Goal: Download file/media

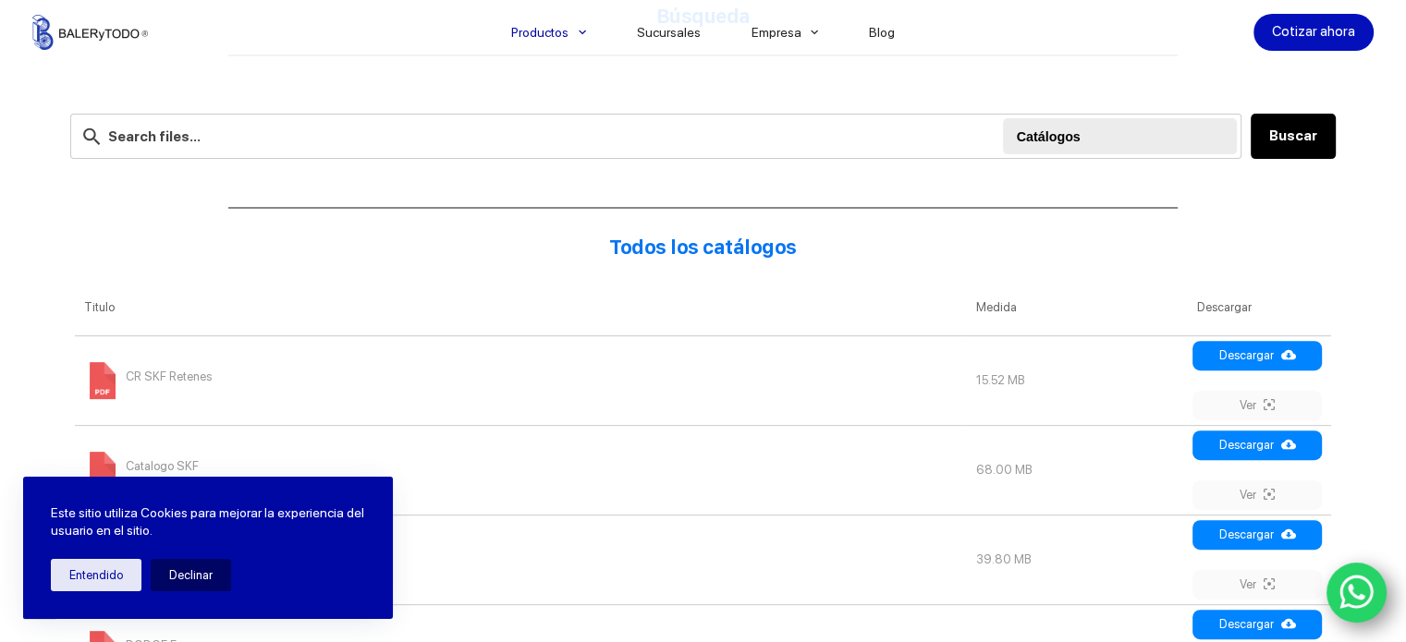
scroll to position [770, 0]
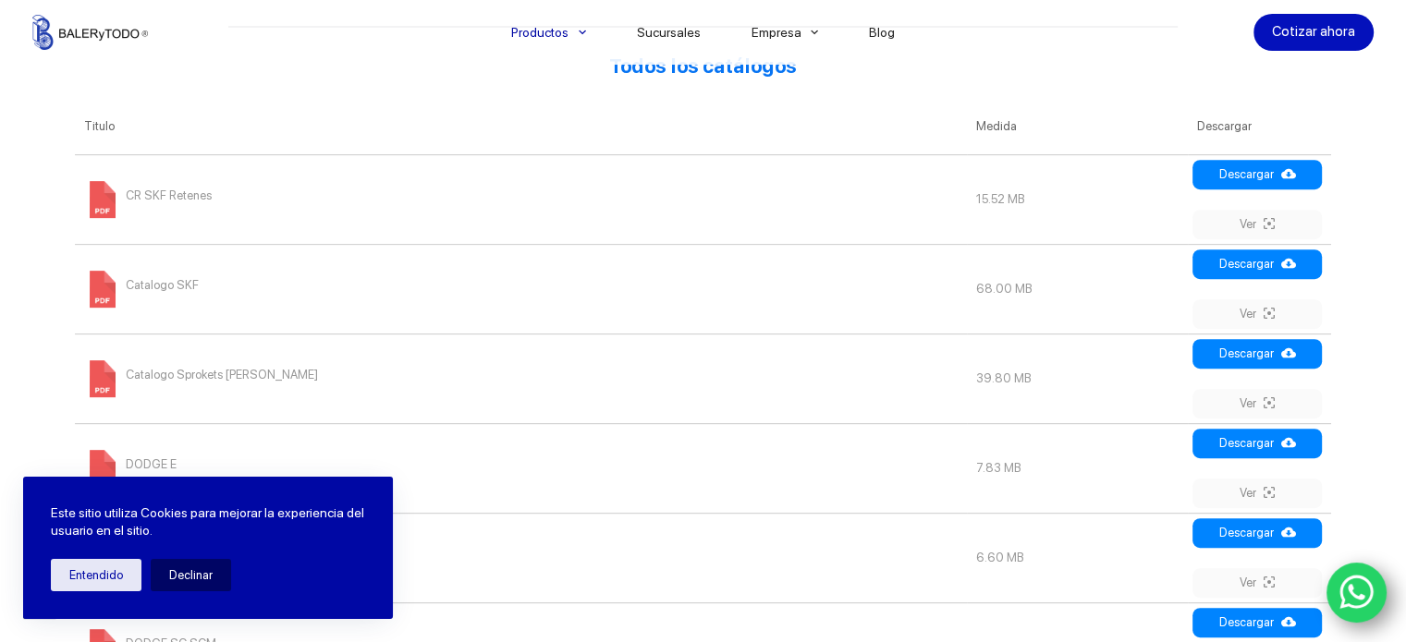
click at [169, 186] on span "CR SKF Retenes" at bounding box center [169, 196] width 86 height 30
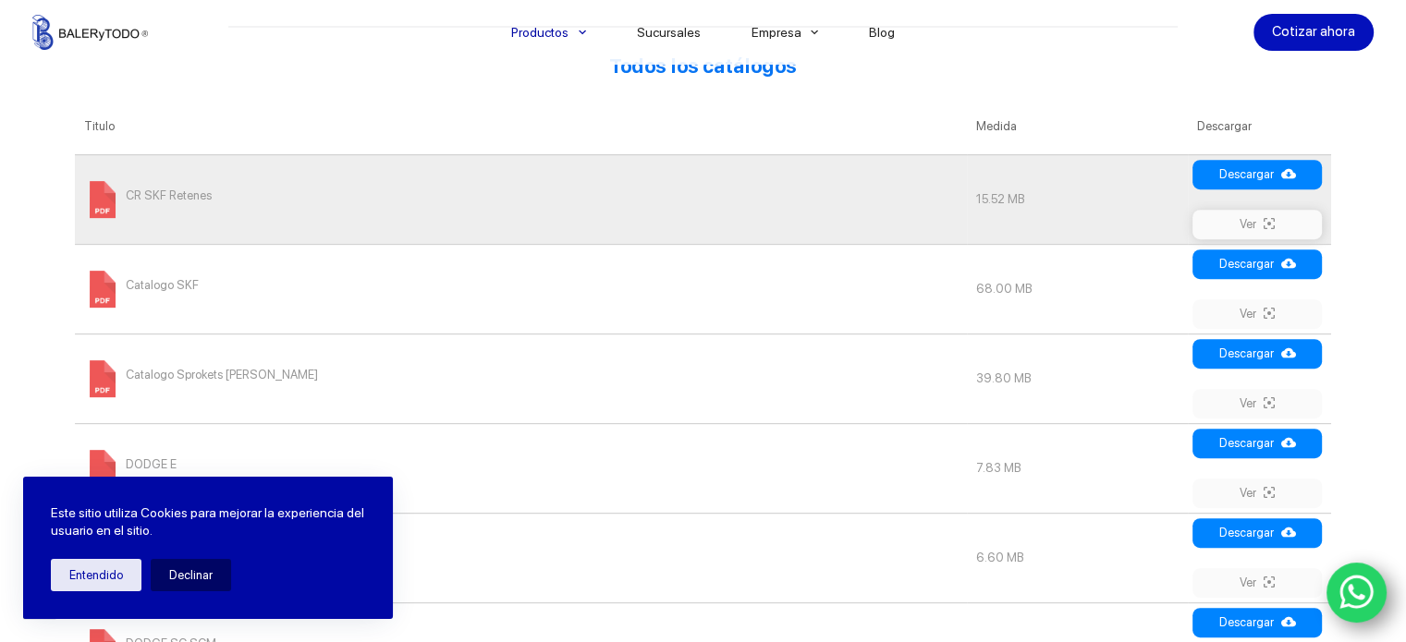
click at [1220, 218] on link "Ver" at bounding box center [1256, 225] width 129 height 30
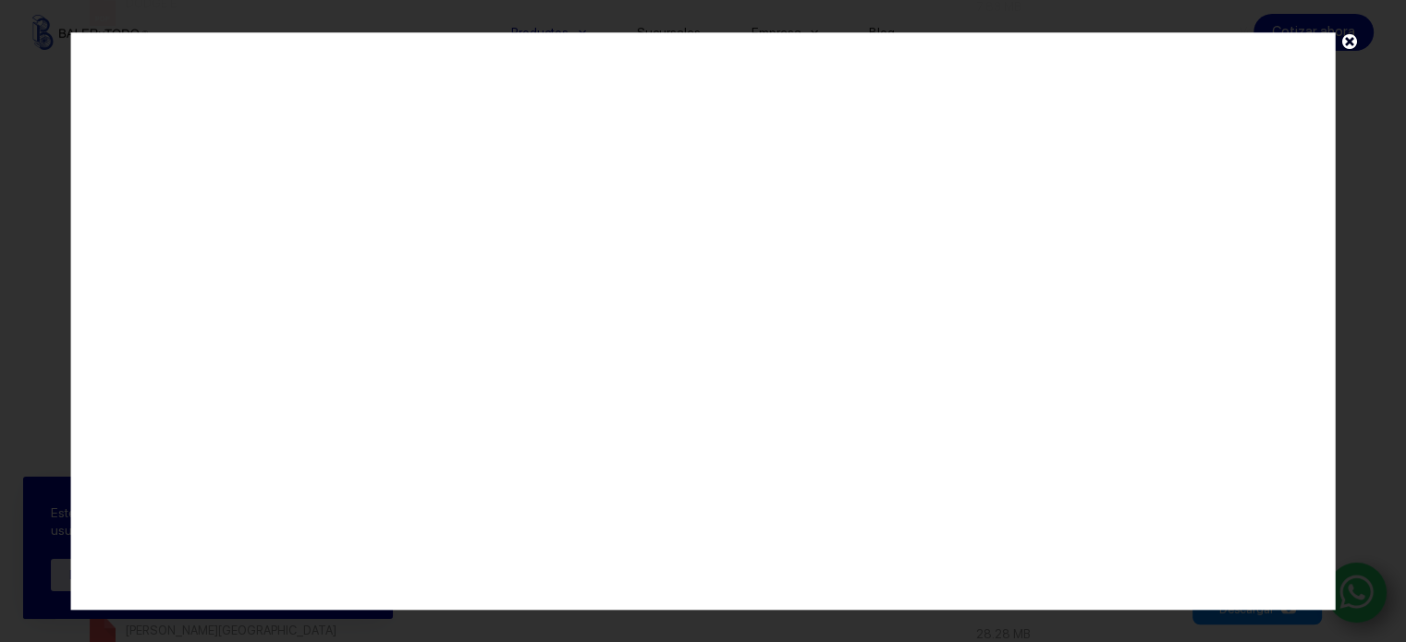
scroll to position [1232, 0]
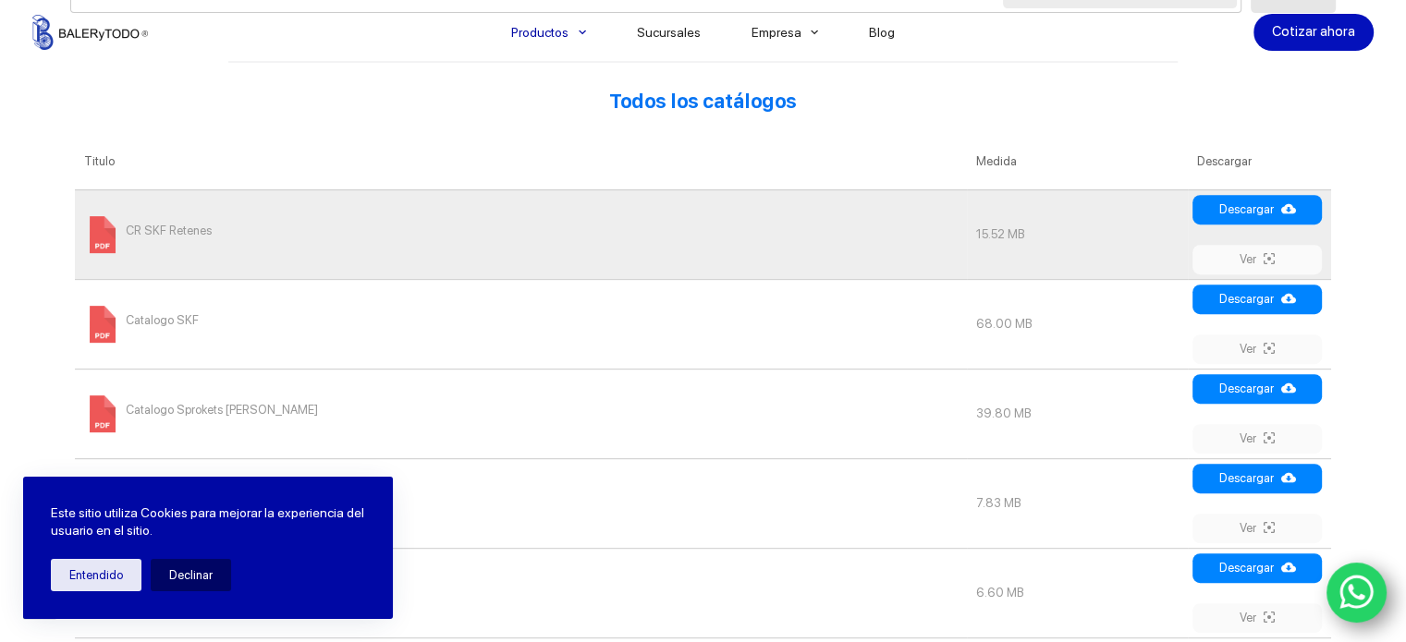
scroll to position [770, 0]
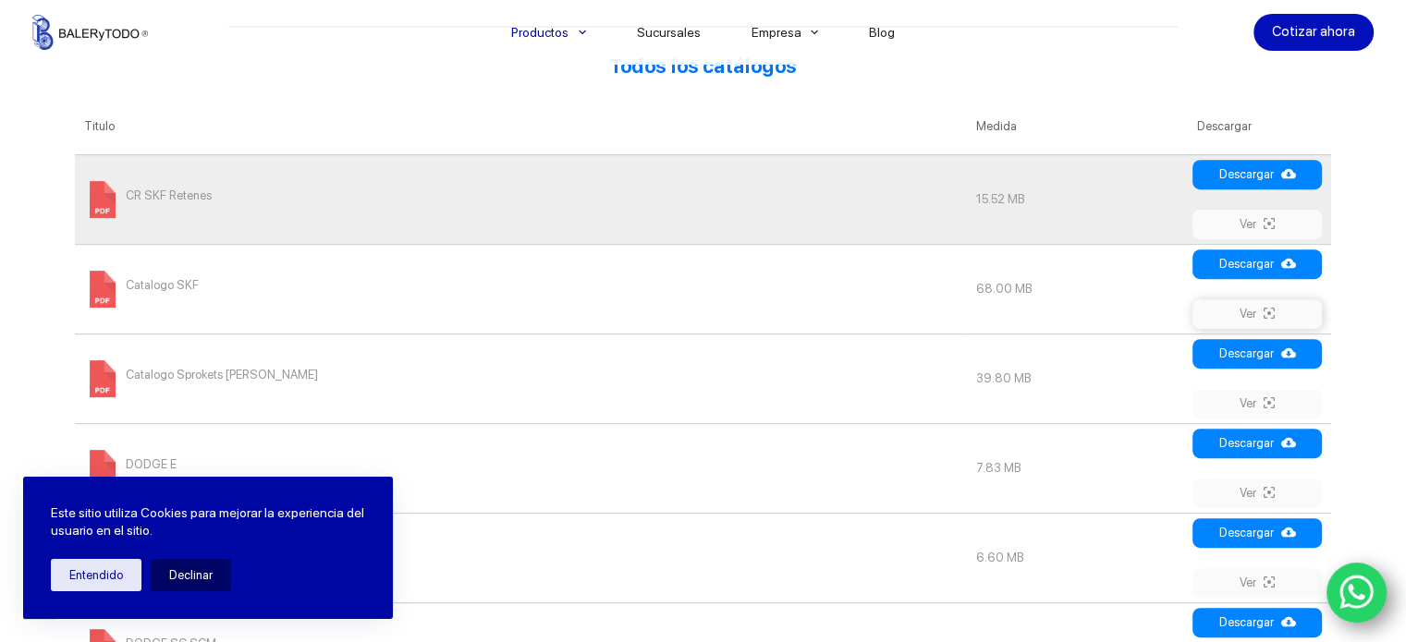
click at [1275, 309] on icon at bounding box center [1268, 313] width 11 height 15
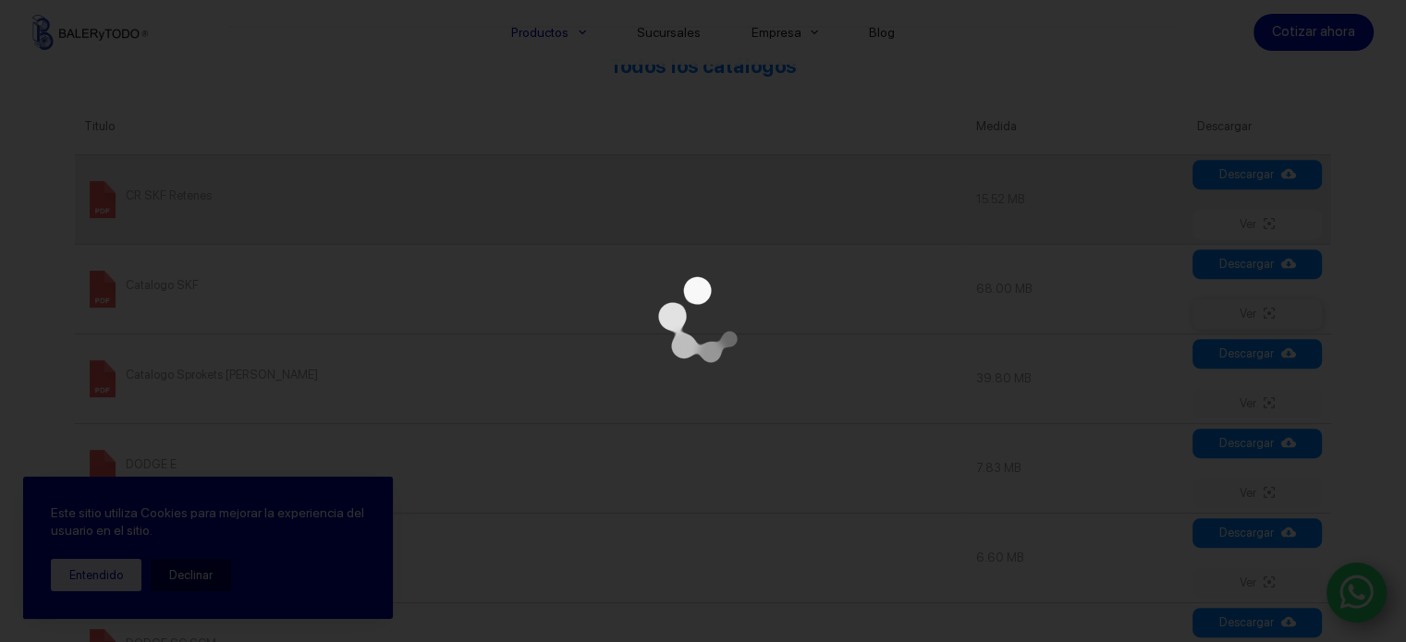
scroll to position [0, 0]
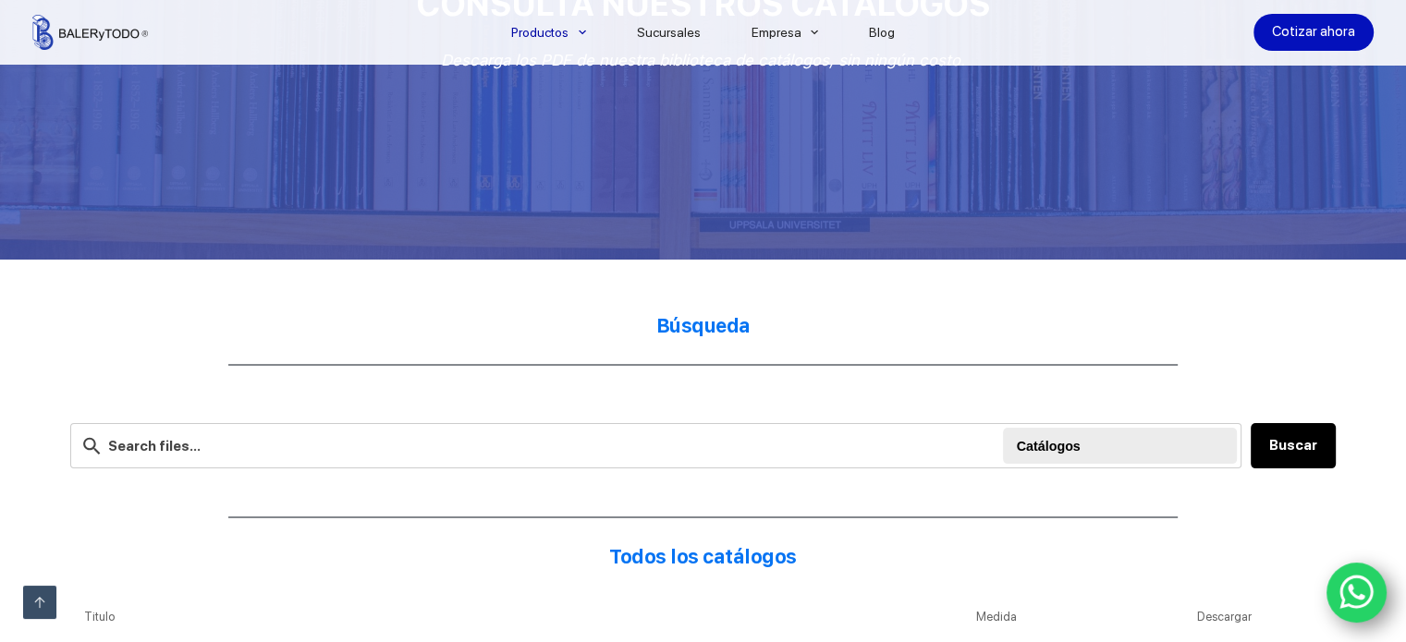
scroll to position [616, 0]
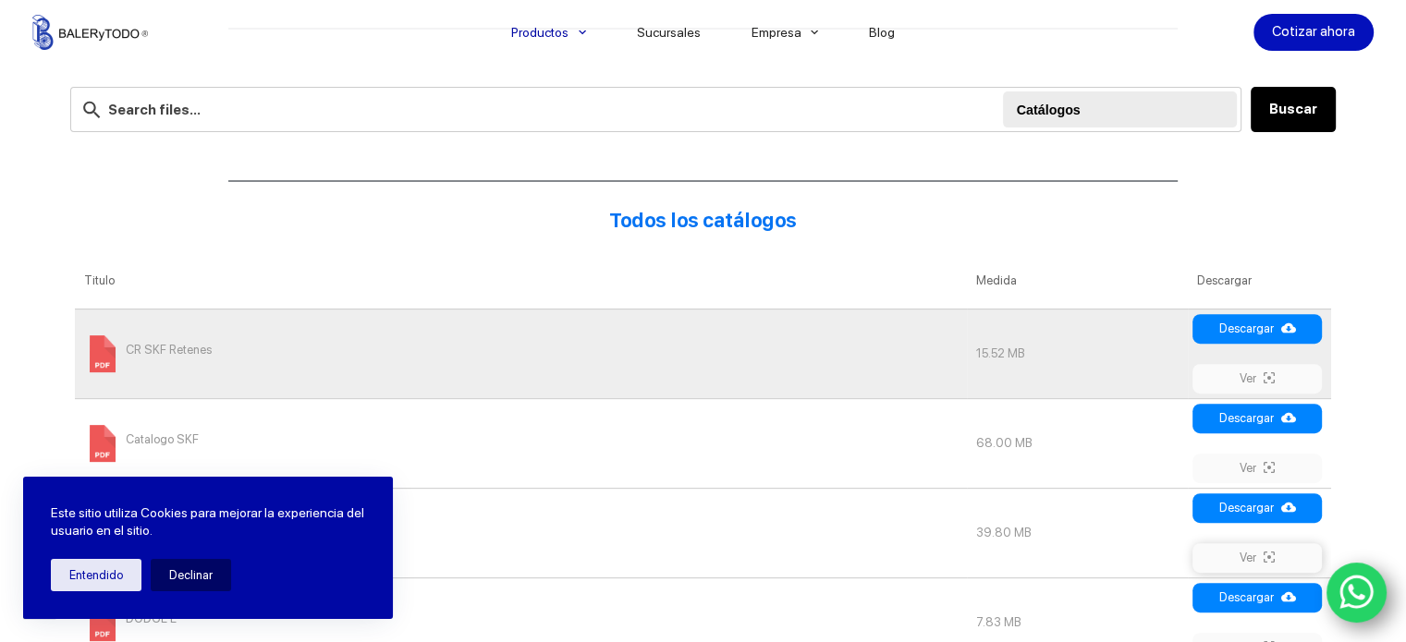
click at [1245, 550] on link "Ver" at bounding box center [1256, 558] width 129 height 30
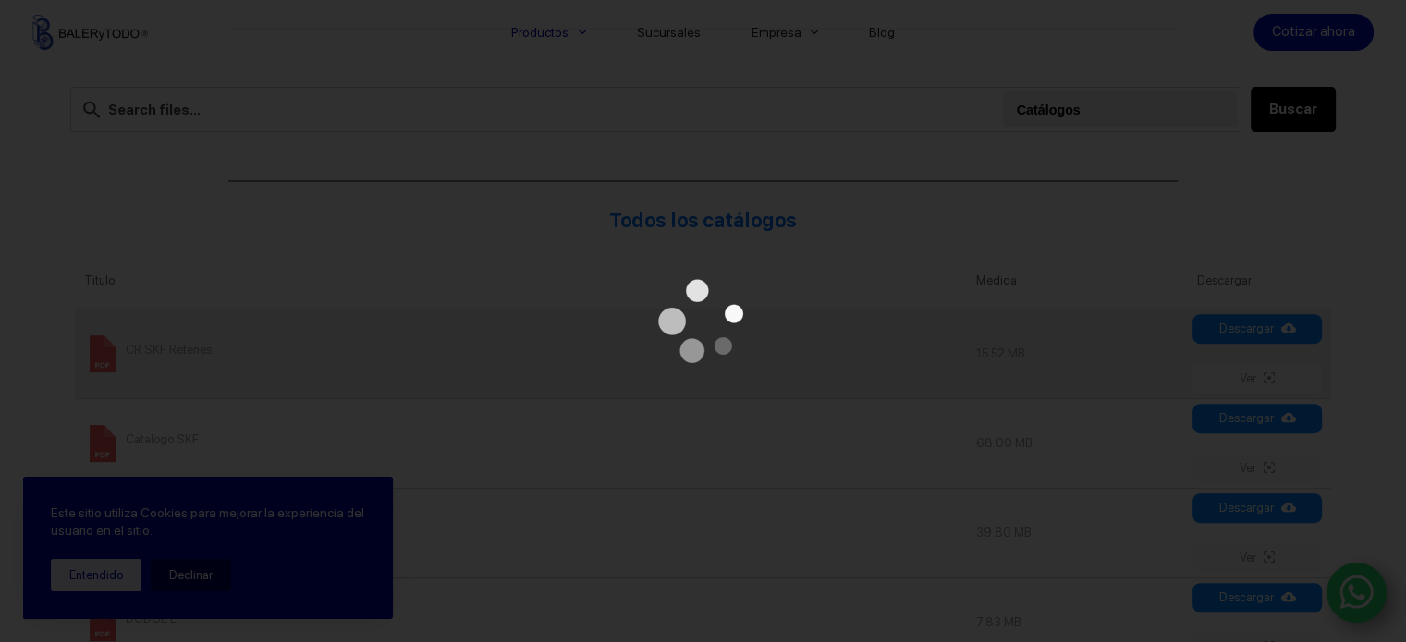
scroll to position [0, 0]
